Goal: Find specific page/section: Find specific page/section

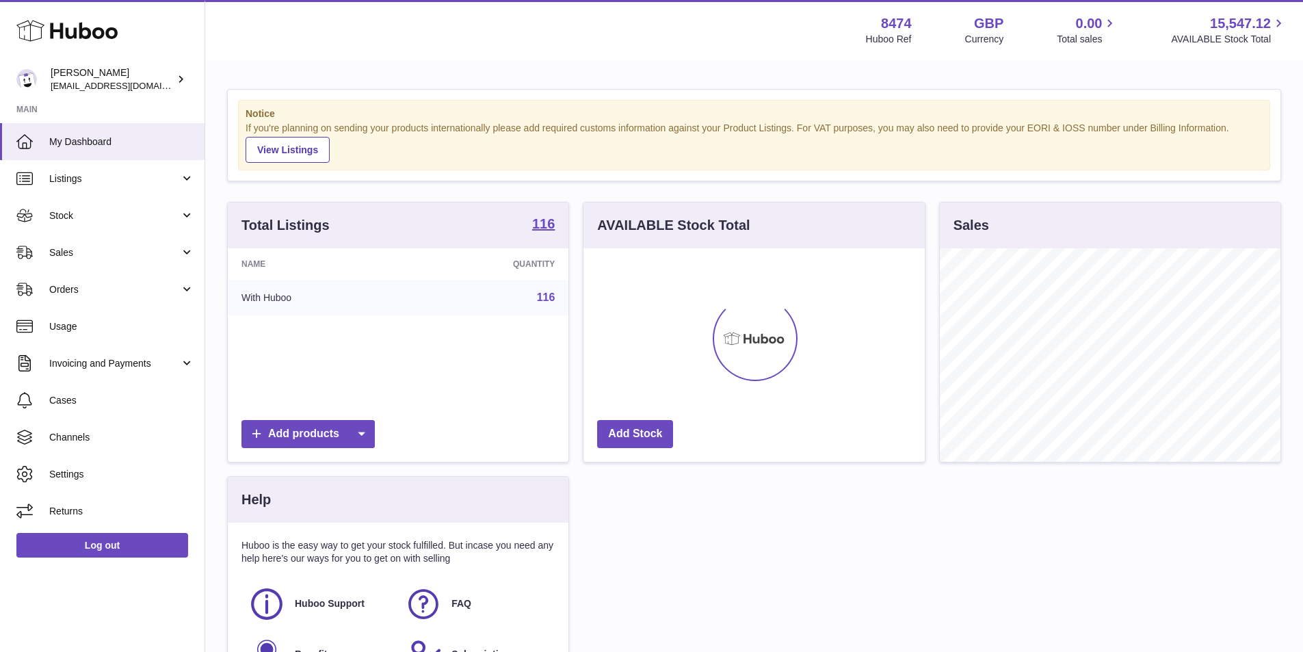
scroll to position [213, 341]
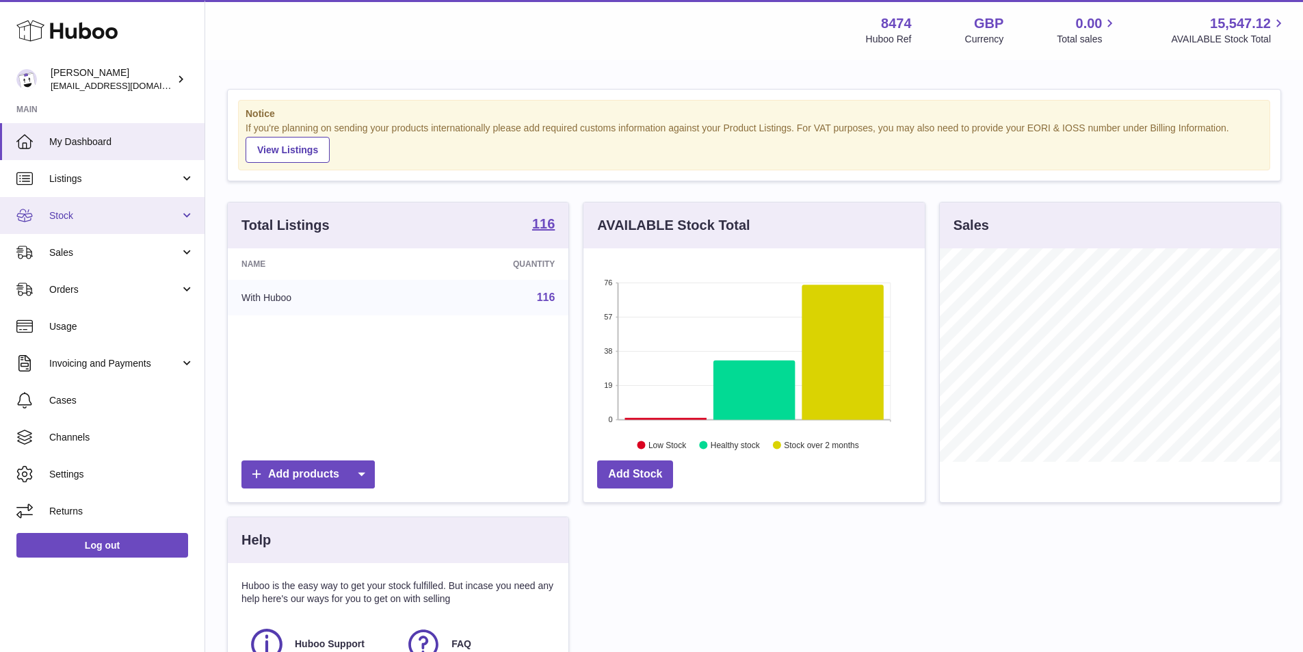
click at [93, 224] on link "Stock" at bounding box center [102, 215] width 204 height 37
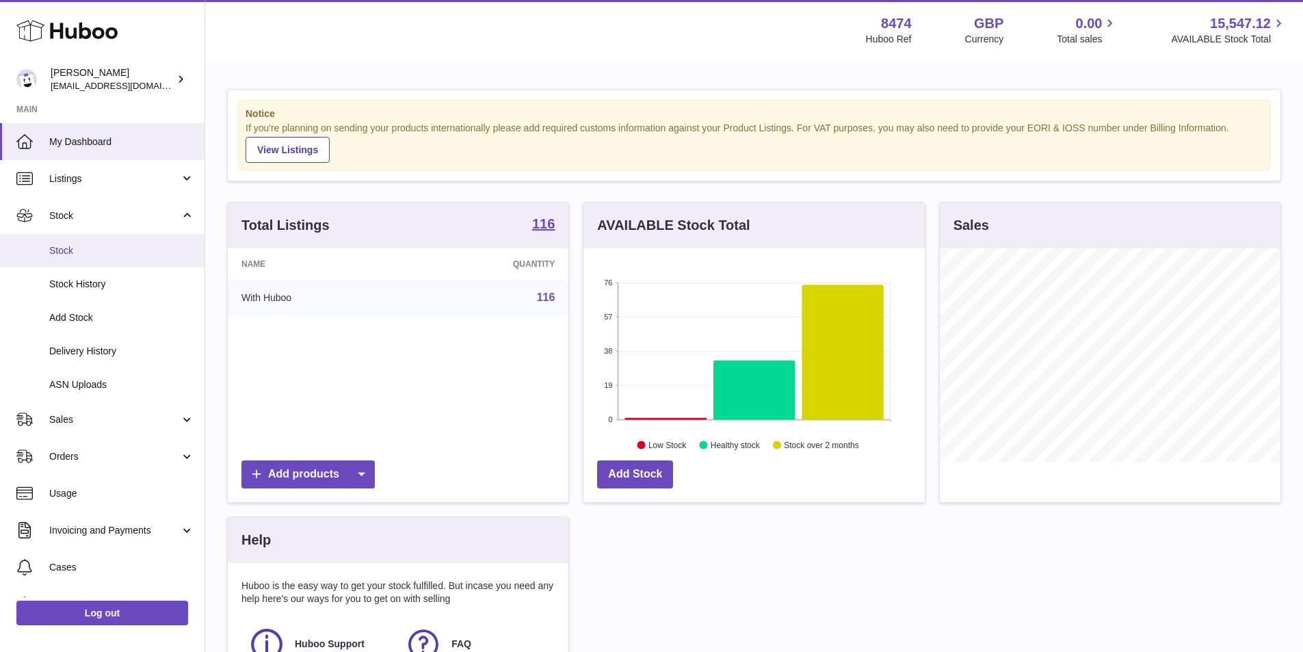
click at [77, 244] on span "Stock" at bounding box center [121, 250] width 145 height 13
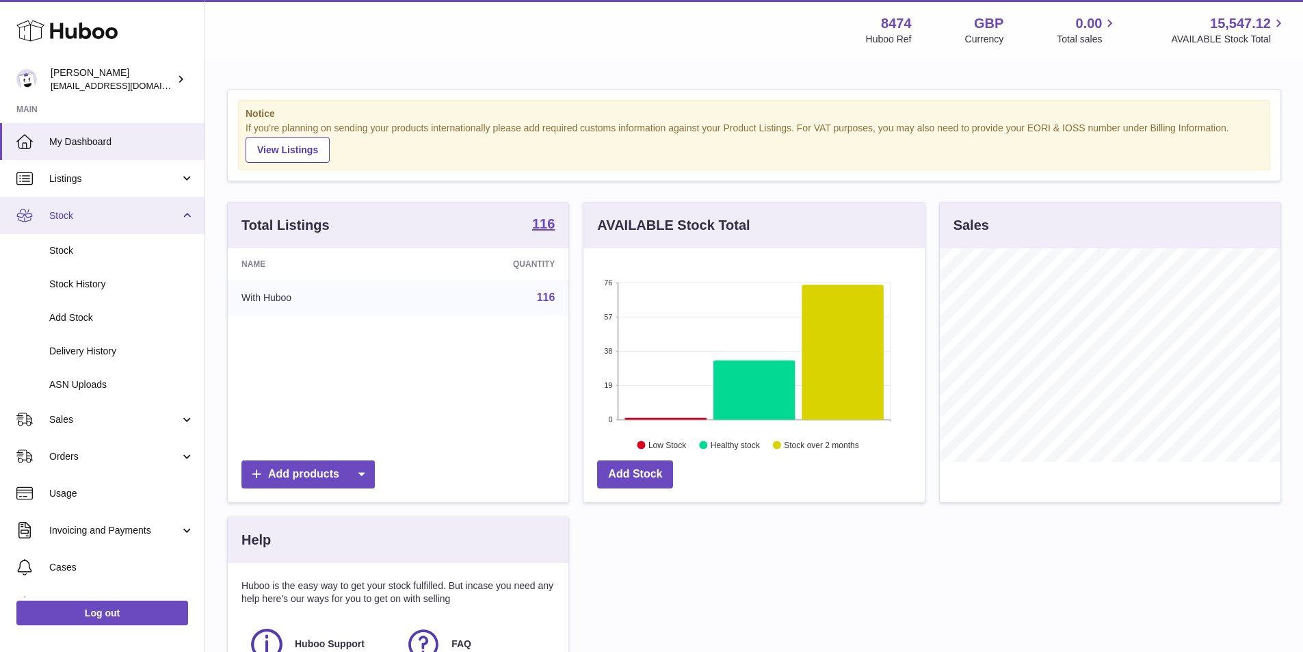
click at [184, 212] on link "Stock" at bounding box center [102, 215] width 204 height 37
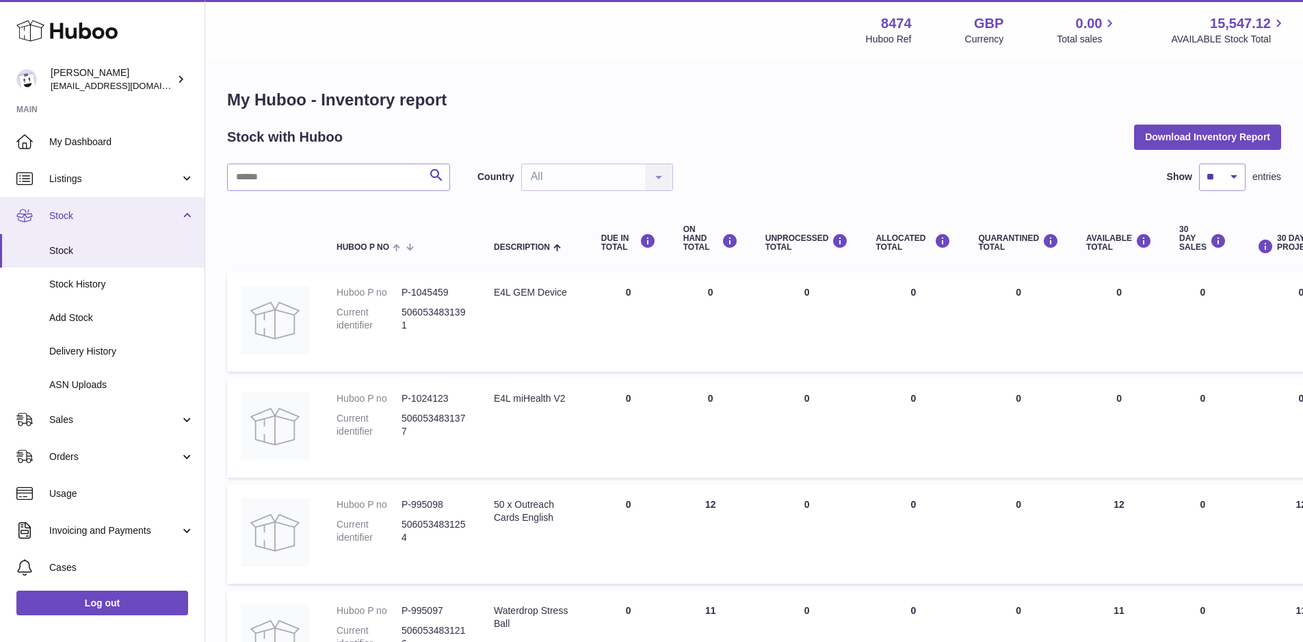
click at [178, 213] on link "Stock" at bounding box center [102, 215] width 204 height 37
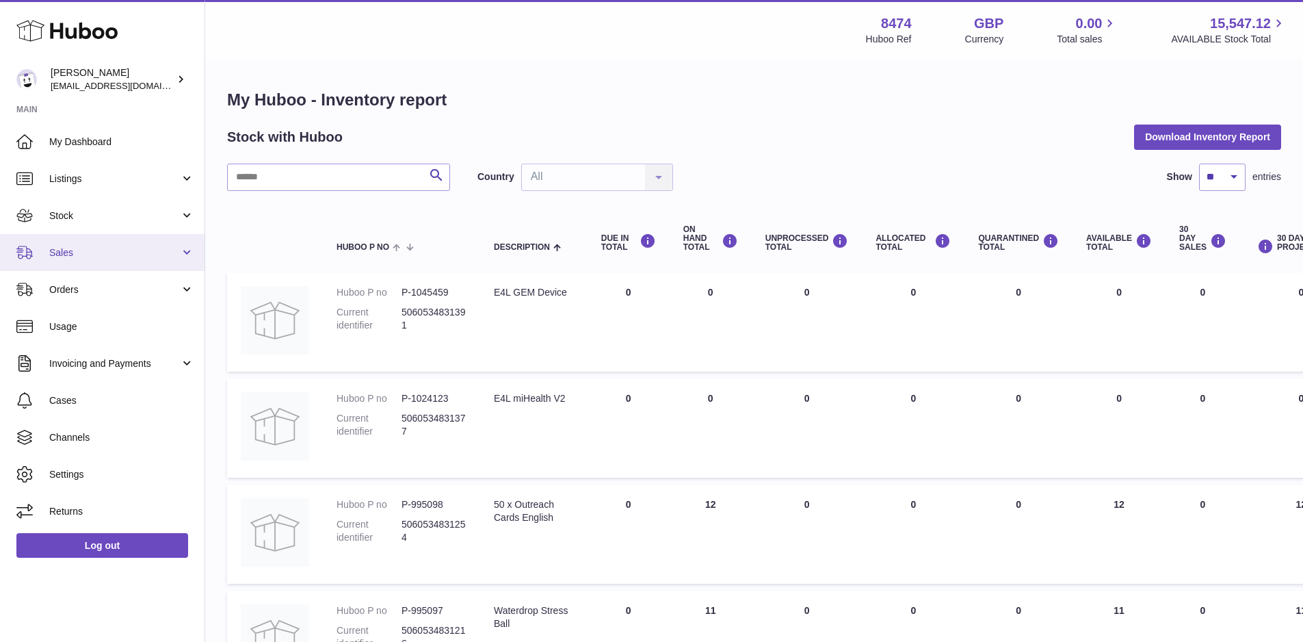
click at [87, 255] on span "Sales" at bounding box center [114, 252] width 131 height 13
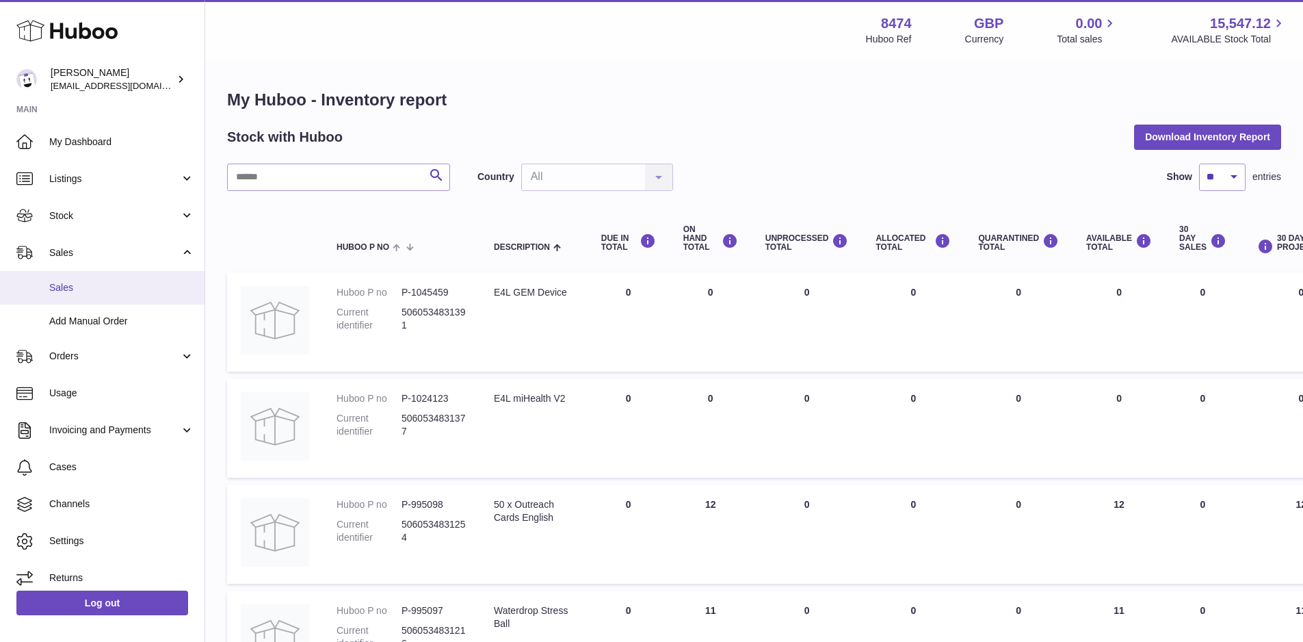
click at [89, 293] on span "Sales" at bounding box center [121, 287] width 145 height 13
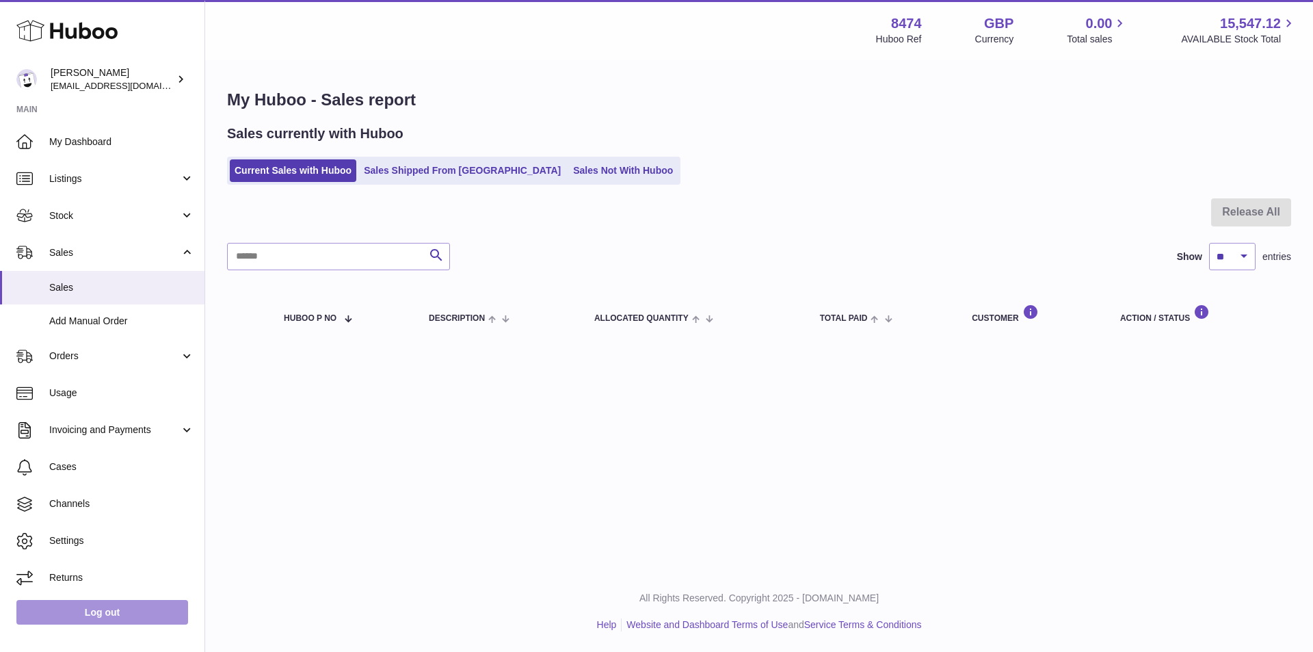
click at [83, 603] on link "Log out" at bounding box center [102, 612] width 172 height 25
